Goal: Task Accomplishment & Management: Use online tool/utility

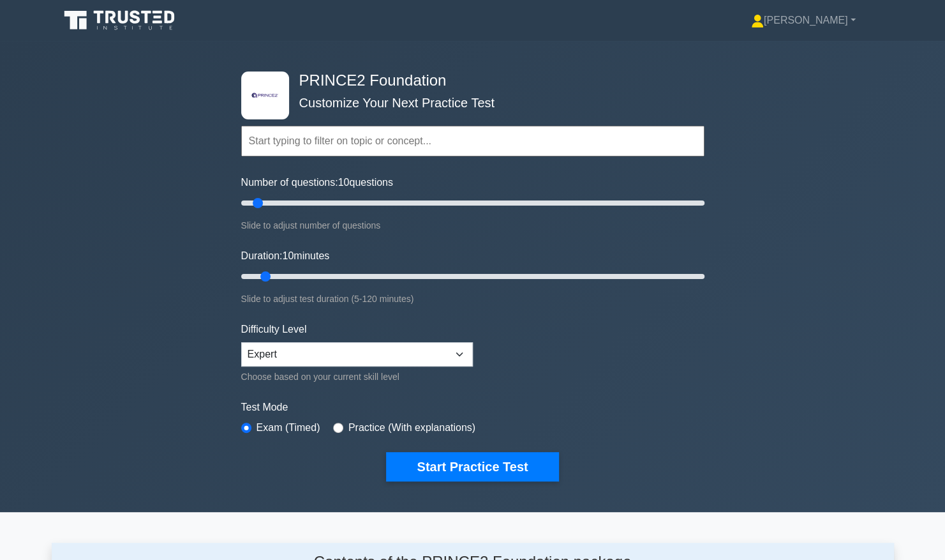
click at [374, 141] on input "text" at bounding box center [472, 141] width 463 height 31
click at [328, 357] on select "Beginner Intermediate Expert" at bounding box center [357, 354] width 232 height 24
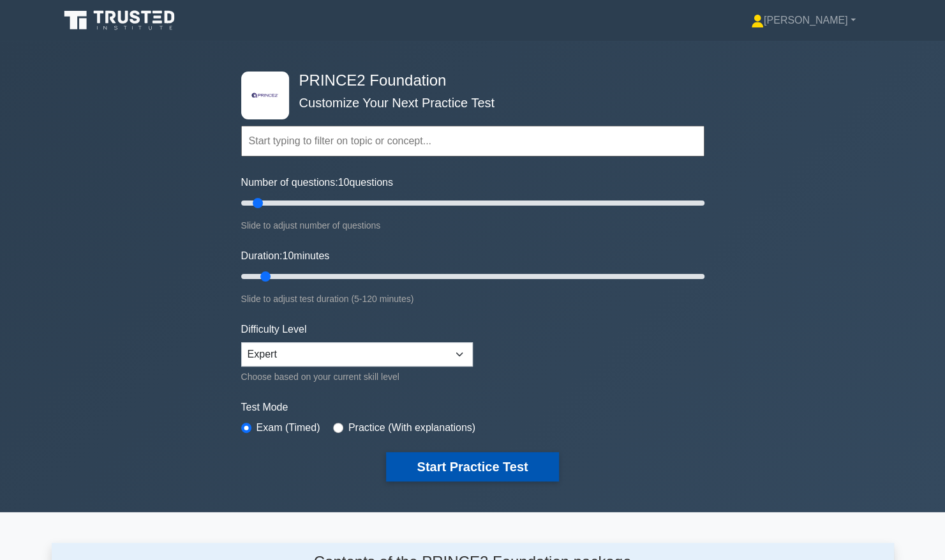
click at [461, 454] on button "Start Practice Test" at bounding box center [472, 466] width 172 height 29
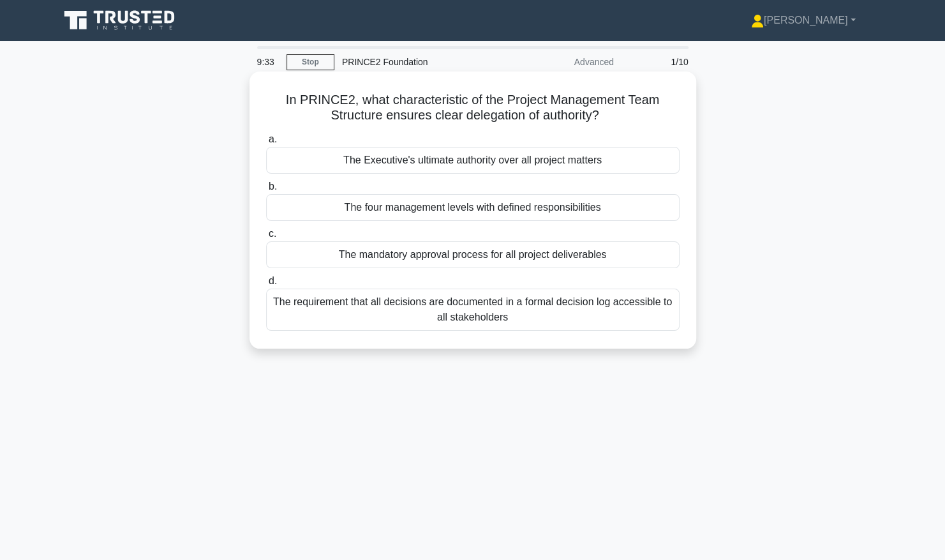
click at [488, 203] on div "The four management levels with defined responsibilities" at bounding box center [473, 207] width 414 height 27
click at [266, 191] on input "b. The four management levels with defined responsibilities" at bounding box center [266, 187] width 0 height 8
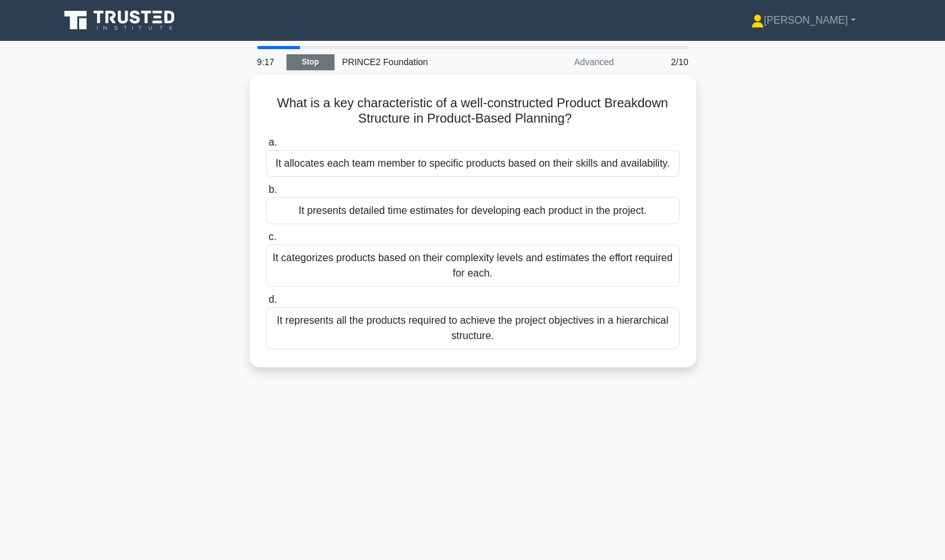
drag, startPoint x: 323, startPoint y: 61, endPoint x: 290, endPoint y: 70, distance: 34.2
click at [290, 70] on link "Stop" at bounding box center [311, 62] width 48 height 16
click at [297, 65] on link "Stop" at bounding box center [311, 62] width 48 height 16
click at [299, 68] on link "Stop" at bounding box center [311, 62] width 48 height 16
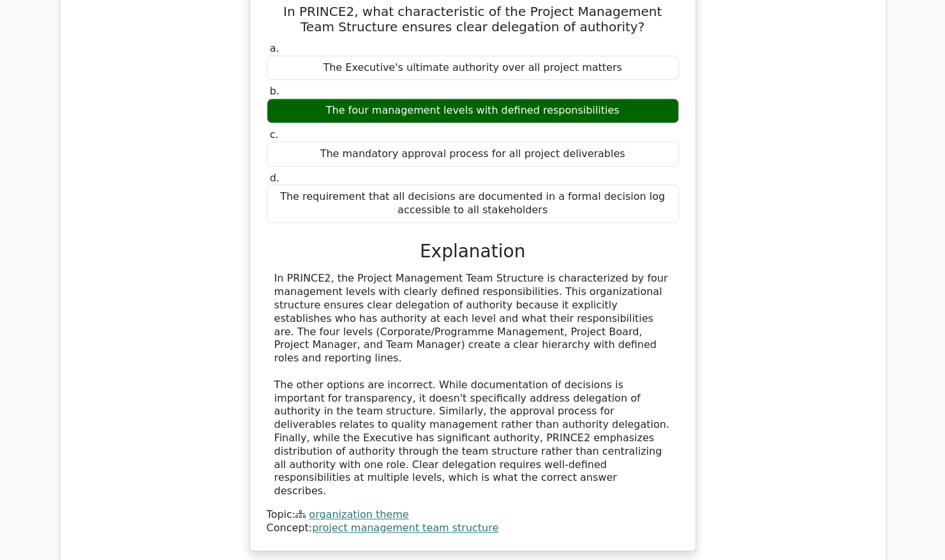
scroll to position [735, 0]
